Goal: Information Seeking & Learning: Learn about a topic

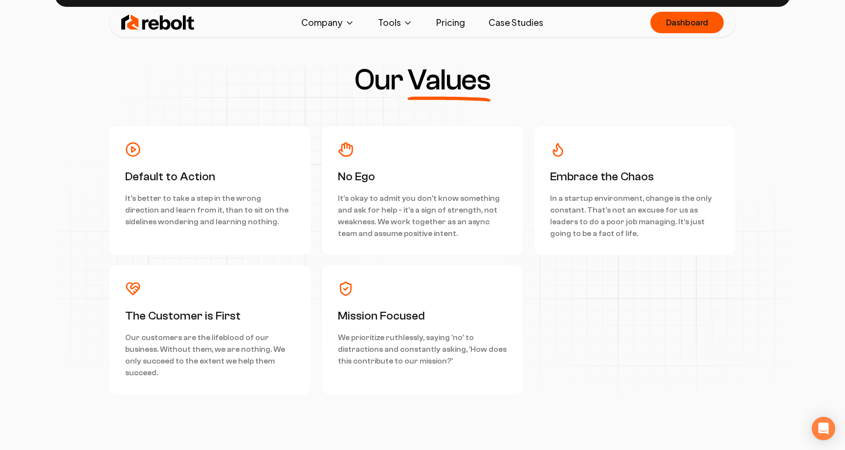
scroll to position [2711, 0]
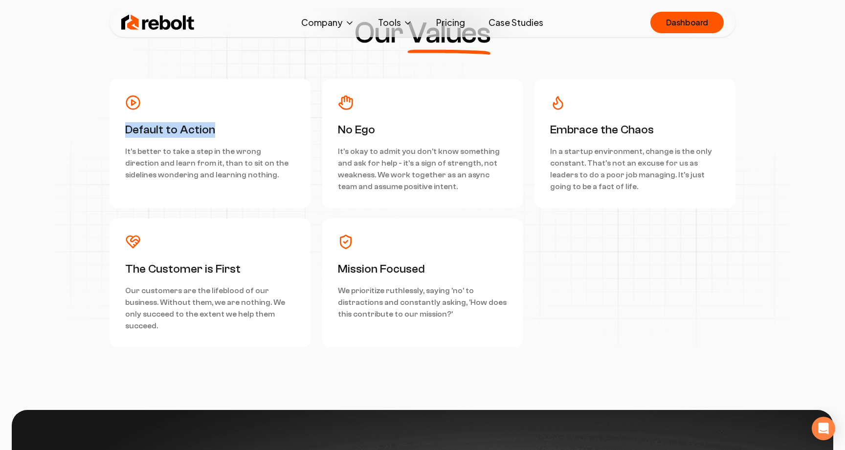
drag, startPoint x: 124, startPoint y: 129, endPoint x: 230, endPoint y: 129, distance: 106.1
click at [230, 129] on div "Default to Action It's better to take a step in the wrong direction and learn f…" at bounding box center [209, 143] width 201 height 129
copy h3 "Default to Action"
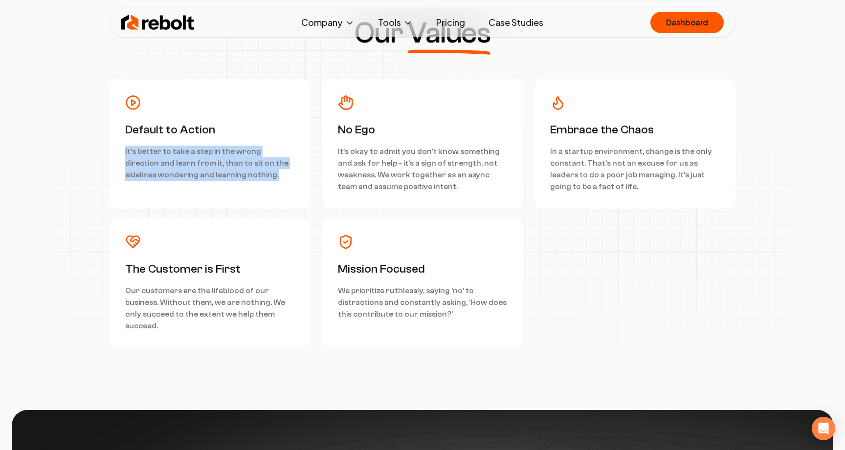
drag, startPoint x: 122, startPoint y: 149, endPoint x: 250, endPoint y: 180, distance: 131.8
click at [250, 180] on div "Default to Action It's better to take a step in the wrong direction and learn f…" at bounding box center [209, 143] width 201 height 129
copy p "It's better to take a step in the wrong direction and learn from it, than to si…"
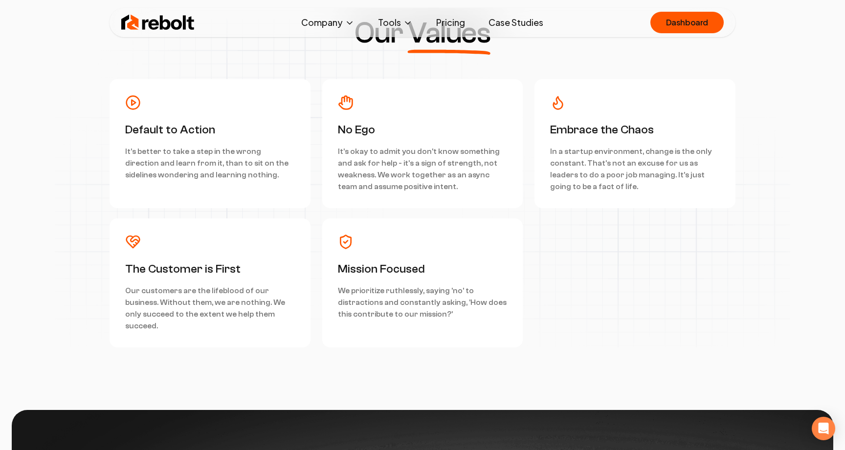
click at [269, 52] on div "Our Values Default to Action It's better to take a step in the wrong direction …" at bounding box center [422, 183] width 735 height 329
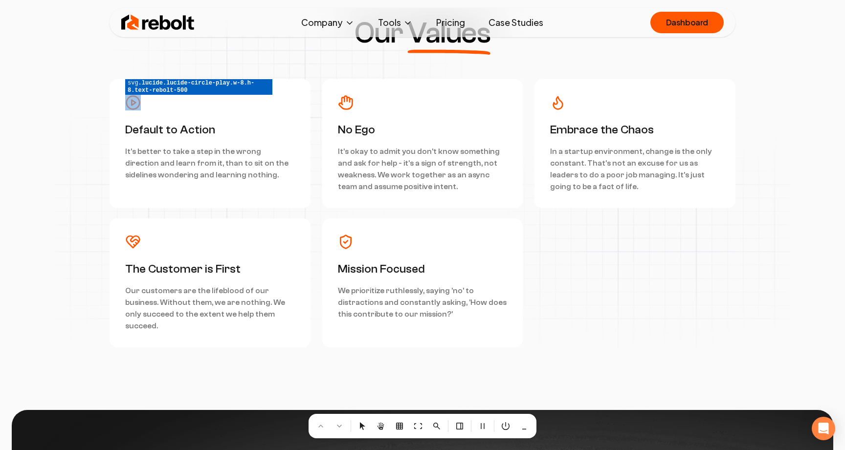
click at [134, 105] on div at bounding box center [422, 225] width 845 height 450
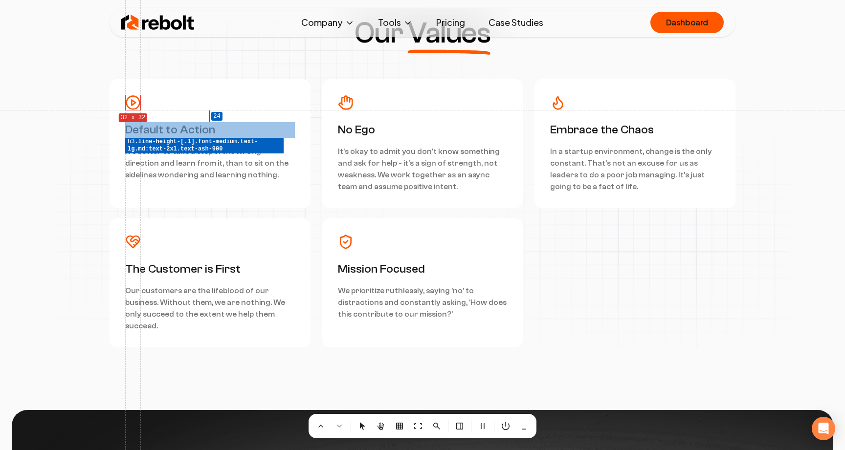
click at [134, 128] on div at bounding box center [422, 225] width 845 height 450
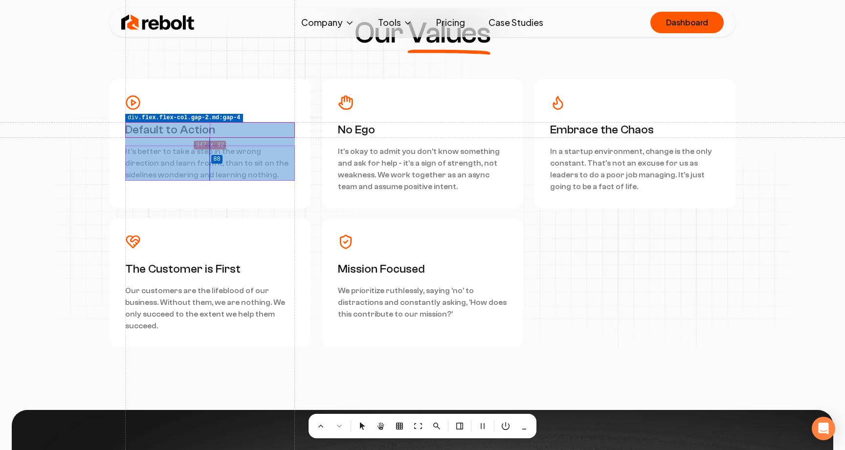
click at [136, 143] on div at bounding box center [422, 225] width 845 height 450
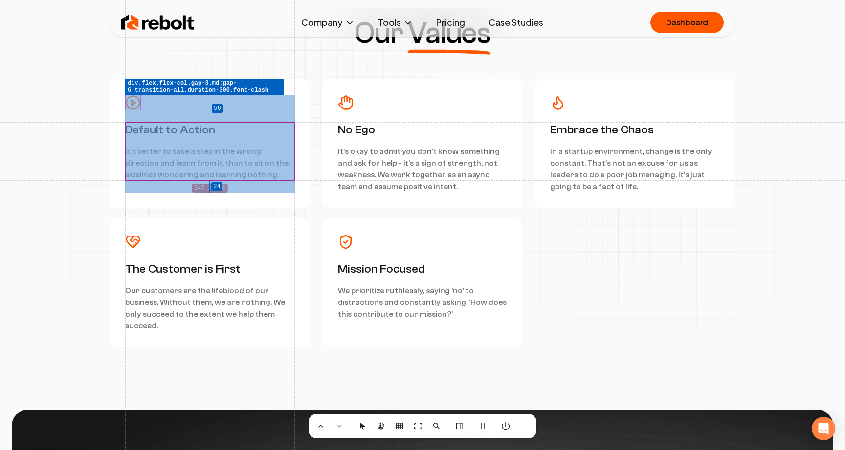
click at [148, 184] on div at bounding box center [422, 225] width 845 height 450
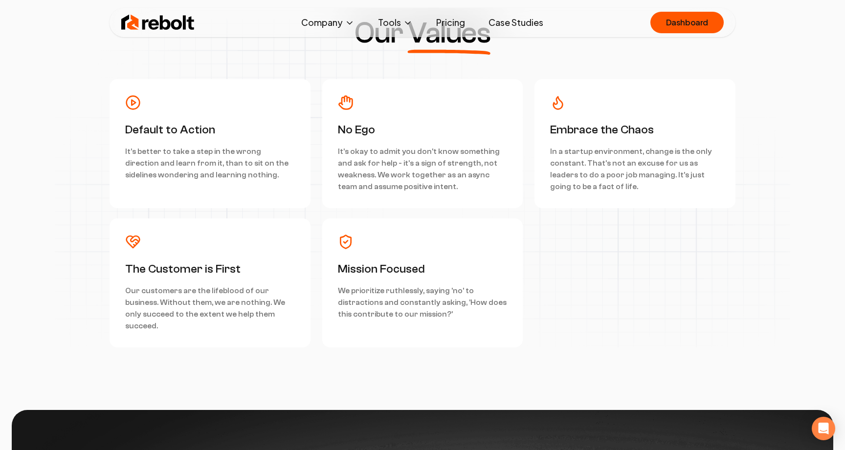
click at [137, 104] on icon at bounding box center [133, 103] width 16 height 16
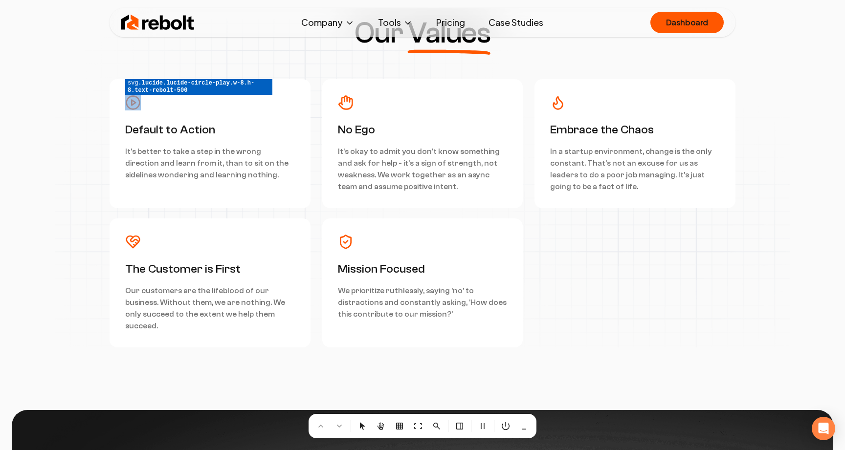
click at [131, 109] on div at bounding box center [422, 225] width 845 height 450
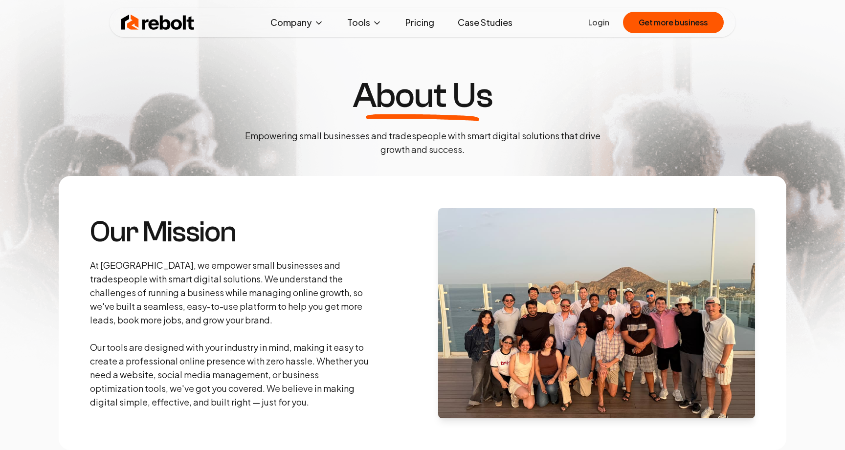
scroll to position [2711, 0]
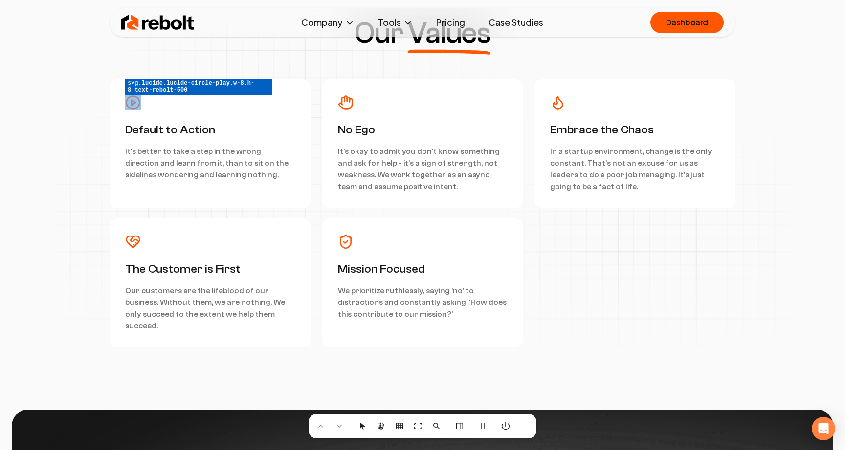
click at [131, 108] on div at bounding box center [422, 225] width 845 height 450
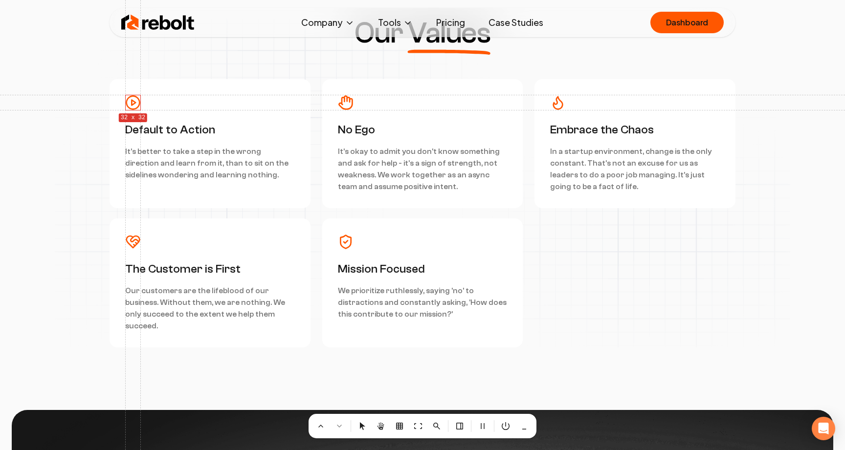
click at [131, 108] on div at bounding box center [422, 225] width 845 height 450
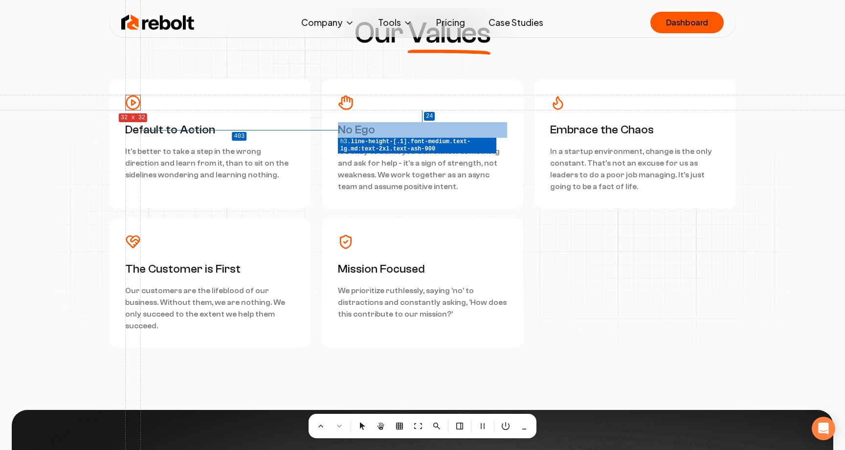
click at [383, 131] on div at bounding box center [422, 225] width 845 height 450
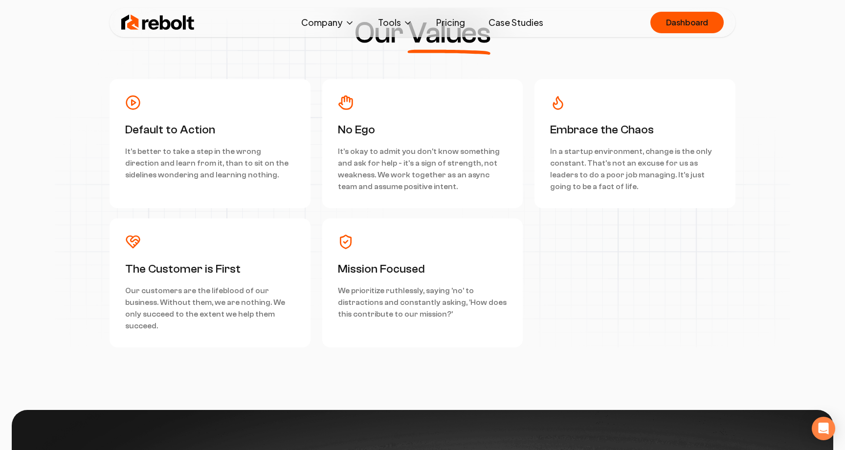
click at [322, 149] on div "No Ego It's okay to admit you don't know something and ask for help - it's a si…" at bounding box center [422, 143] width 201 height 129
drag, startPoint x: 334, startPoint y: 131, endPoint x: 398, endPoint y: 131, distance: 63.5
click at [398, 131] on div "No Ego It's okay to admit you don't know something and ask for help - it's a si…" at bounding box center [422, 143] width 201 height 129
copy h3 "No Ego"
click at [360, 136] on h3 "No Ego" at bounding box center [423, 130] width 170 height 16
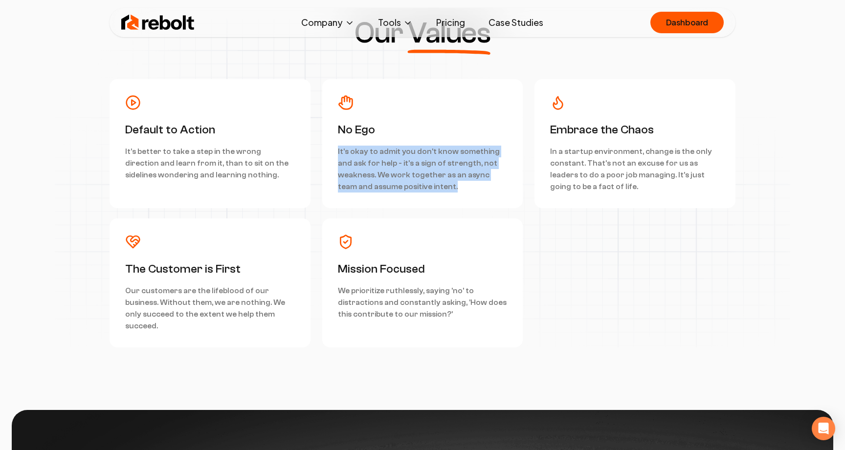
drag, startPoint x: 334, startPoint y: 149, endPoint x: 448, endPoint y: 197, distance: 124.2
click at [448, 197] on div "No Ego It's okay to admit you don't know something and ask for help - it's a si…" at bounding box center [422, 143] width 201 height 129
copy p "It's okay to admit you don't know something and ask for help - it's a sign of s…"
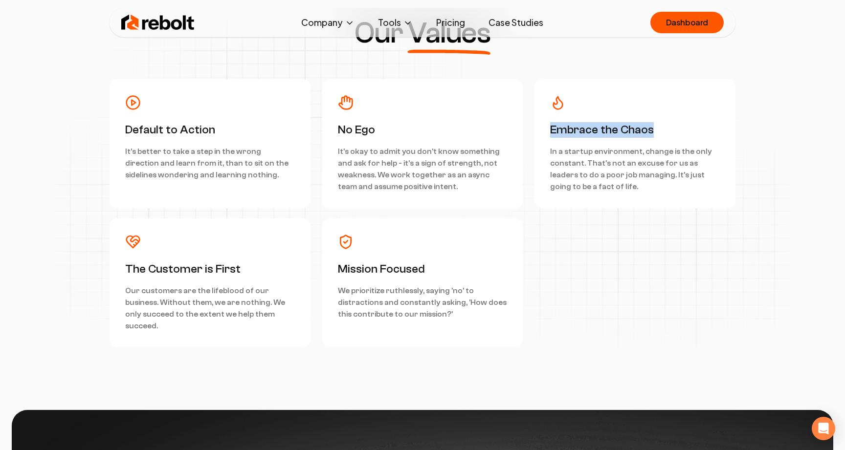
drag, startPoint x: 569, startPoint y: 127, endPoint x: 689, endPoint y: 127, distance: 119.8
click at [689, 127] on h3 "Embrace the Chaos" at bounding box center [635, 130] width 170 height 16
copy h3 "Embrace the Chaos"
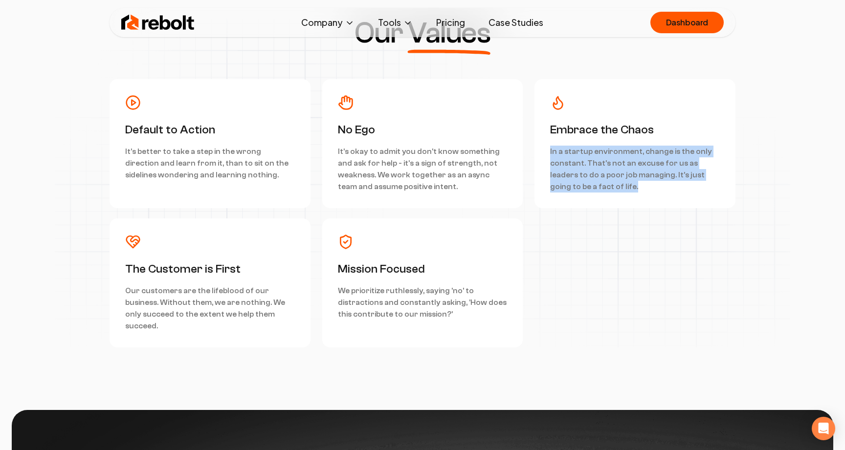
drag, startPoint x: 548, startPoint y: 152, endPoint x: 627, endPoint y: 205, distance: 95.0
click at [627, 205] on div "Embrace the Chaos In a startup environment, change is the only constant. That's…" at bounding box center [634, 143] width 201 height 129
copy p "In a startup environment, change is the only constant. That's not an excuse for…"
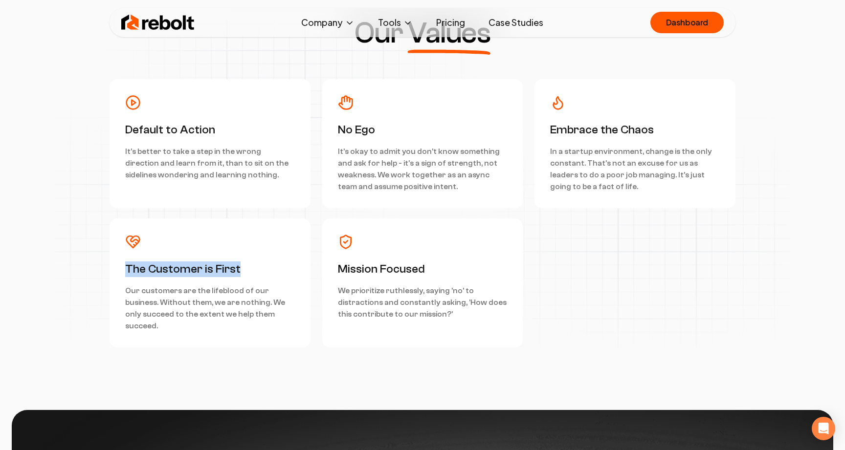
drag, startPoint x: 125, startPoint y: 267, endPoint x: 269, endPoint y: 267, distance: 144.2
click at [269, 267] on div "The Customer is First Our customers are the lifeblood of our business. Without …" at bounding box center [209, 282] width 201 height 129
copy h3 "The Customer is First"
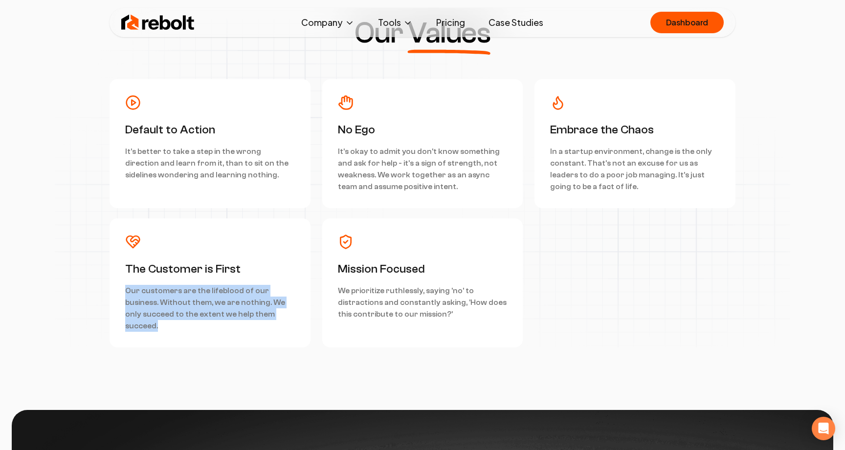
drag, startPoint x: 122, startPoint y: 292, endPoint x: 264, endPoint y: 321, distance: 144.7
click at [264, 321] on div "The Customer is First Our customers are the lifeblood of our business. Without …" at bounding box center [209, 282] width 201 height 129
copy p "Our customers are the lifeblood of our business. Without them, we are nothing. …"
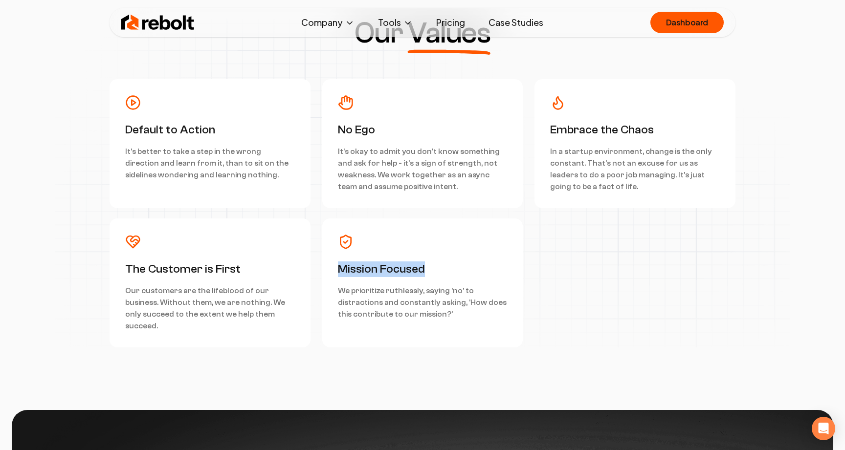
drag, startPoint x: 340, startPoint y: 271, endPoint x: 444, endPoint y: 271, distance: 104.6
click at [444, 271] on div "Mission Focused We prioritize ruthlessly, saying 'no' to distractions and const…" at bounding box center [422, 282] width 201 height 129
copy h3 "Mission Focused"
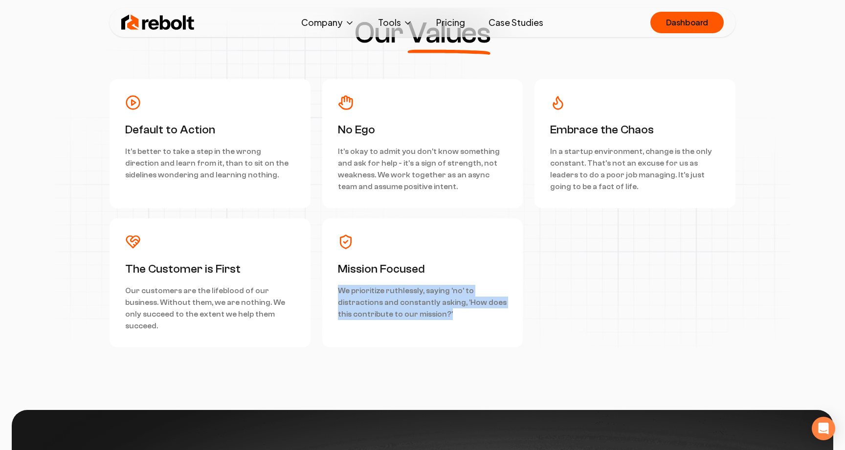
drag, startPoint x: 338, startPoint y: 289, endPoint x: 459, endPoint y: 314, distance: 123.9
click at [459, 314] on p "We prioritize ruthlessly, saying 'no' to distractions and constantly asking, 'H…" at bounding box center [423, 302] width 170 height 35
copy p "We prioritize ruthlessly, saying 'no' to distractions and constantly asking, 'H…"
